Goal: Check status: Check status

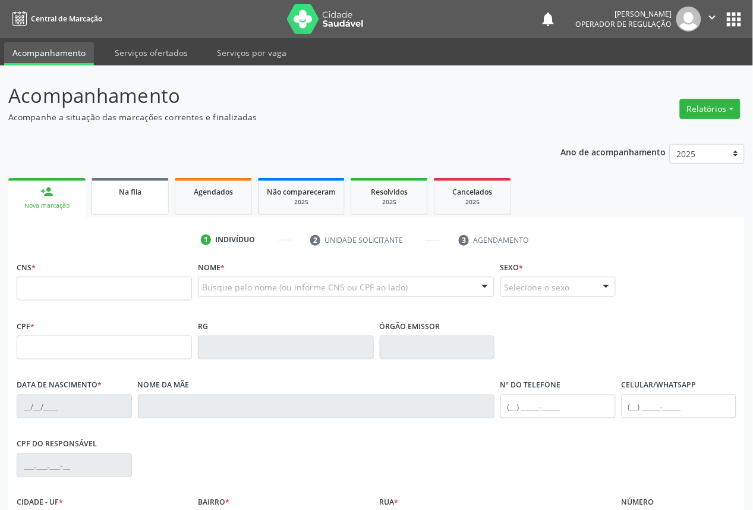
click at [115, 206] on link "Na fila" at bounding box center [130, 196] width 77 height 37
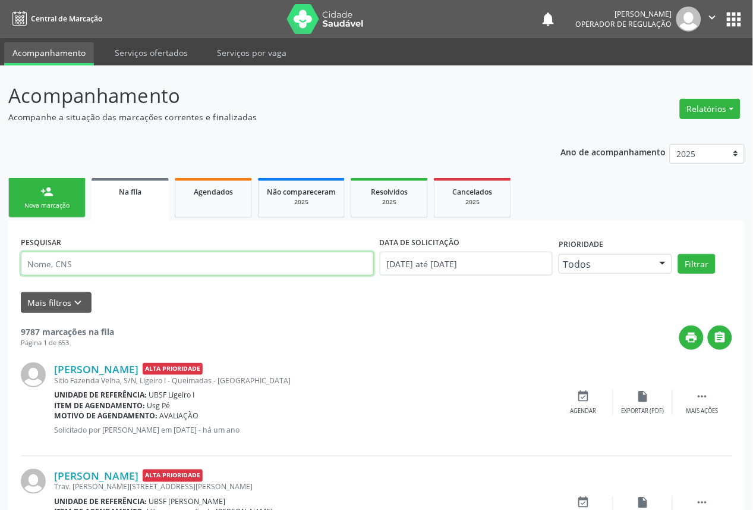
click at [150, 254] on input "text" at bounding box center [197, 264] width 353 height 24
type input "g"
type input "[PERSON_NAME]"
click at [678, 254] on button "Filtrar" at bounding box center [696, 264] width 37 height 20
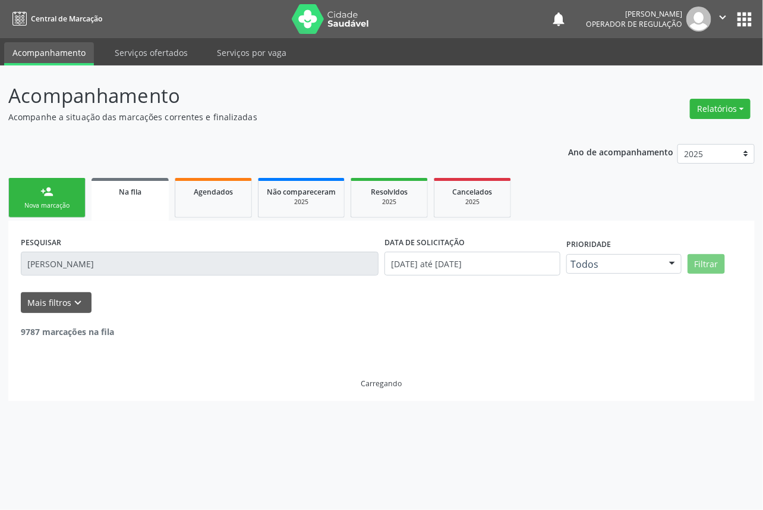
click at [629, 323] on div "9787 marcações na fila" at bounding box center [382, 325] width 722 height 25
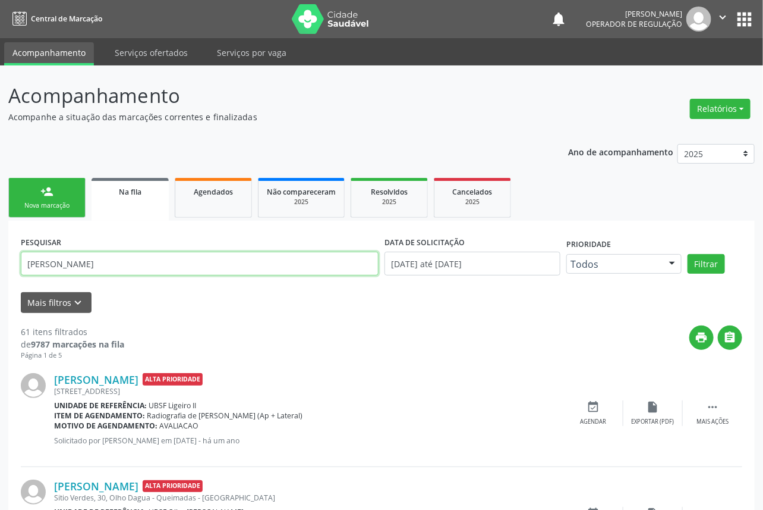
click at [168, 259] on input "[PERSON_NAME]" at bounding box center [200, 264] width 358 height 24
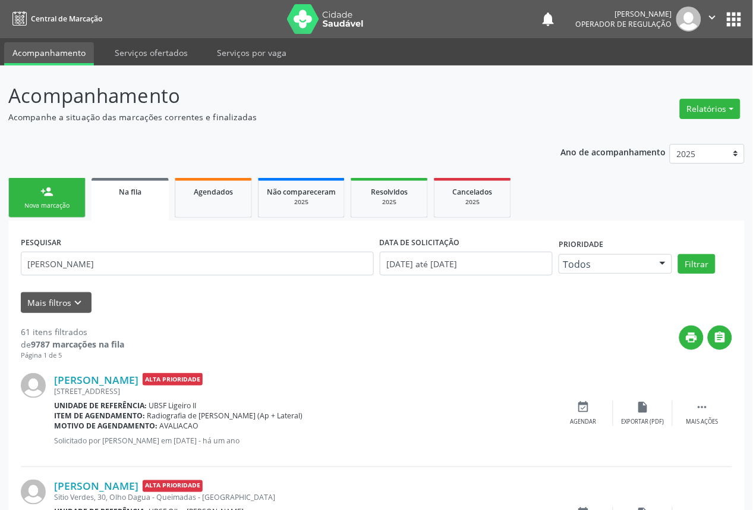
drag, startPoint x: 740, startPoint y: 16, endPoint x: 737, endPoint y: 24, distance: 8.1
click at [740, 17] on button "apps" at bounding box center [734, 19] width 21 height 21
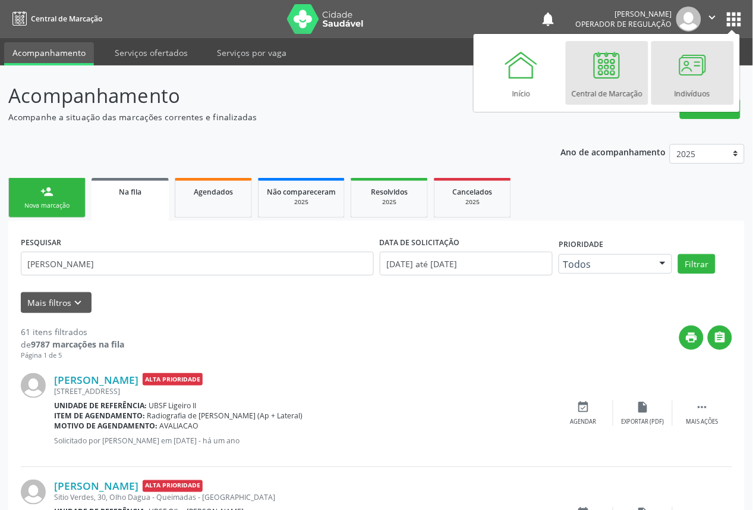
click at [677, 69] on div at bounding box center [693, 65] width 36 height 36
